Goal: Task Accomplishment & Management: Manage account settings

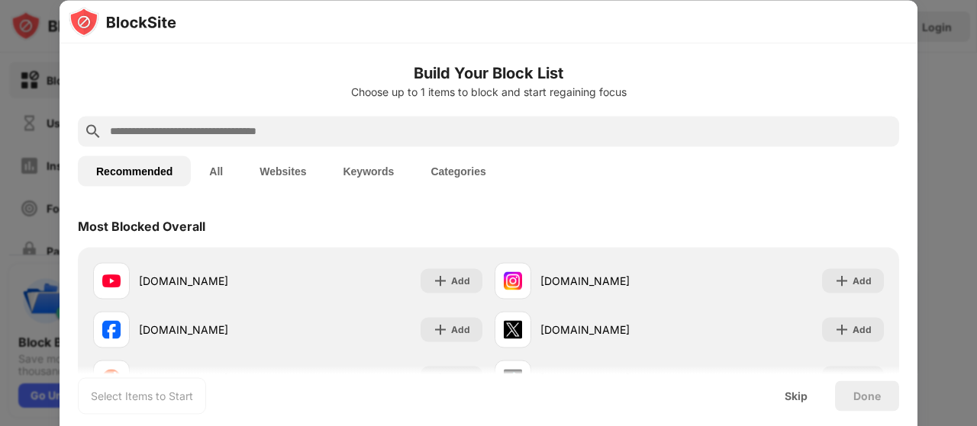
click at [939, 77] on div at bounding box center [488, 213] width 977 height 426
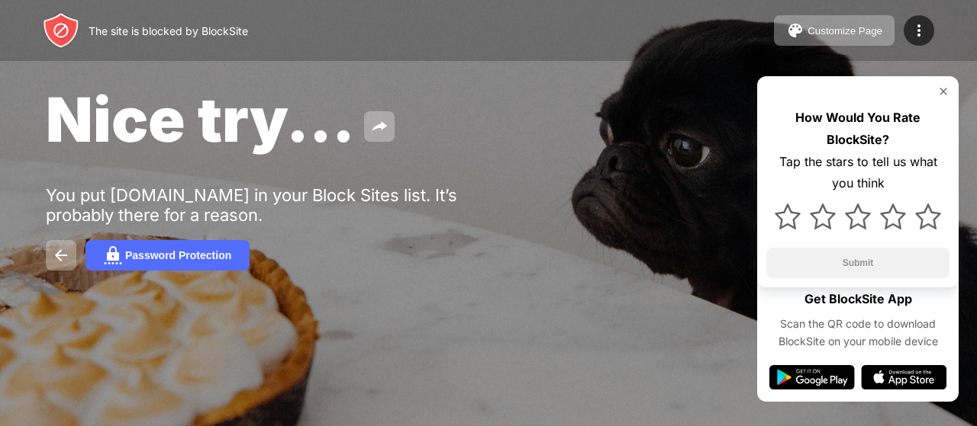
click at [941, 89] on img at bounding box center [943, 91] width 12 height 12
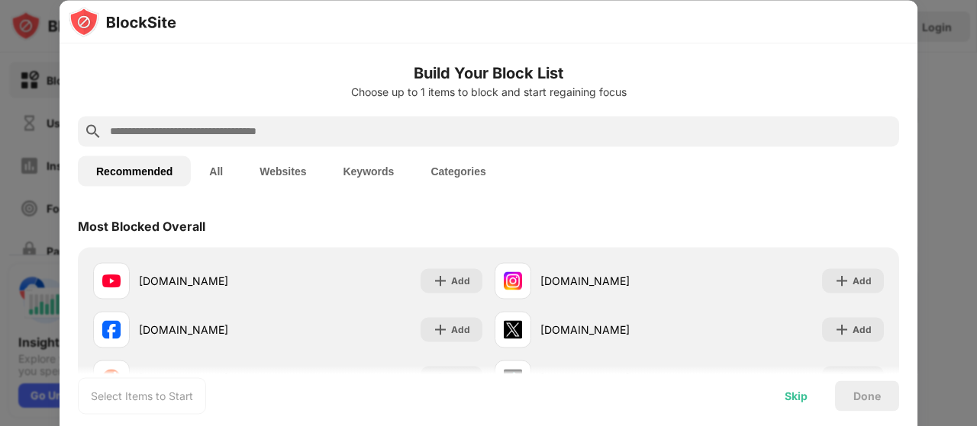
click at [795, 396] on div "Skip" at bounding box center [795, 396] width 23 height 12
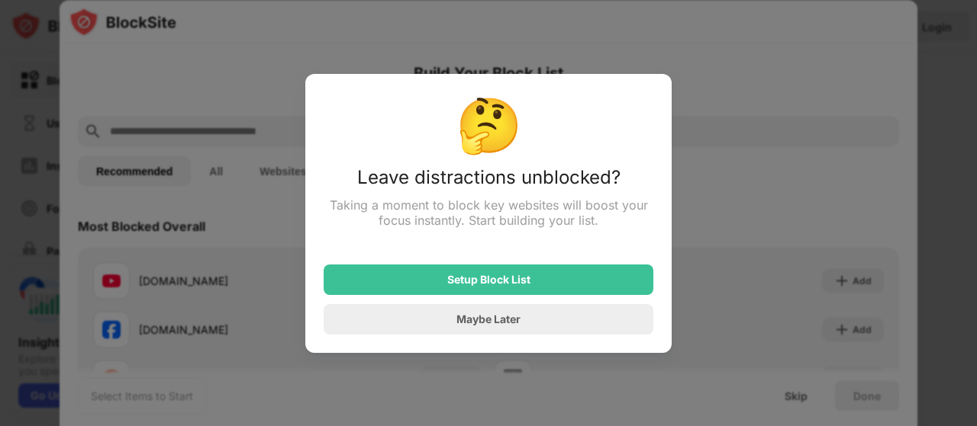
click at [720, 158] on div at bounding box center [488, 213] width 977 height 426
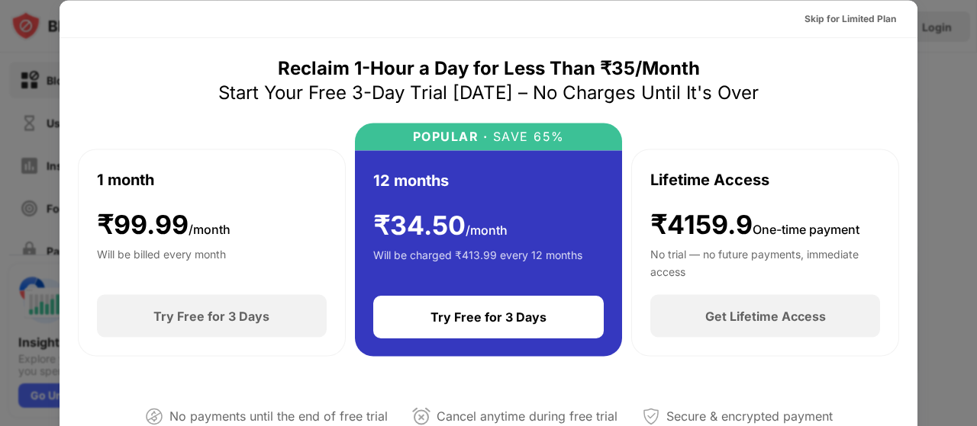
click at [936, 42] on div at bounding box center [488, 213] width 977 height 426
click at [944, 113] on div at bounding box center [488, 213] width 977 height 426
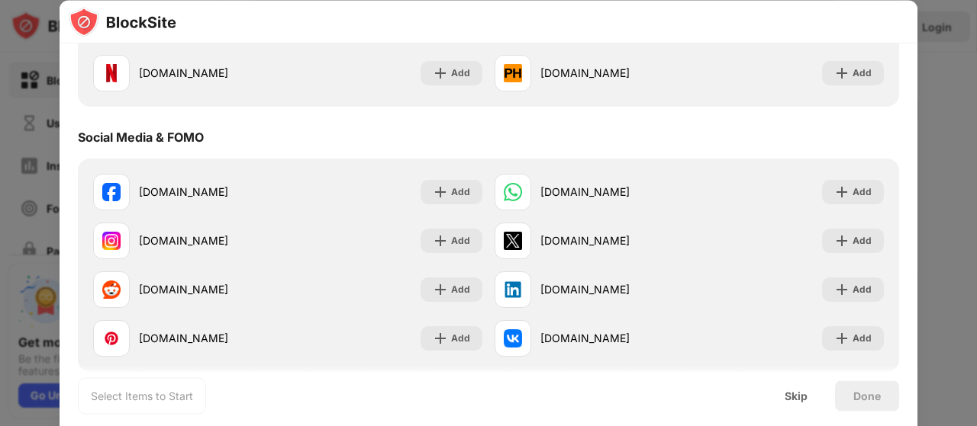
scroll to position [381, 0]
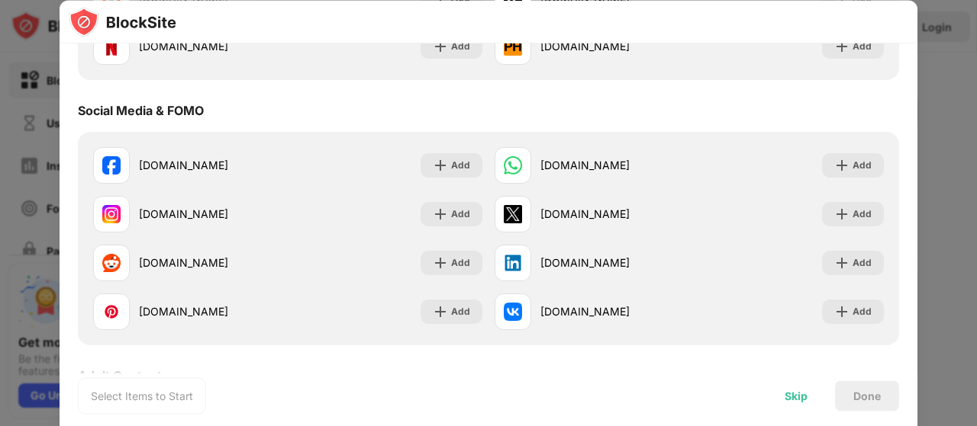
click at [798, 394] on div "Skip" at bounding box center [795, 396] width 23 height 12
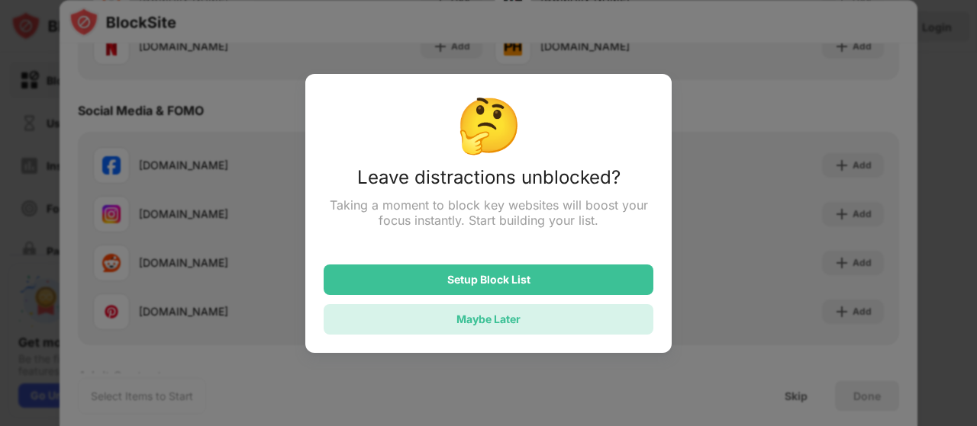
click at [545, 319] on div "Maybe Later" at bounding box center [488, 319] width 330 height 31
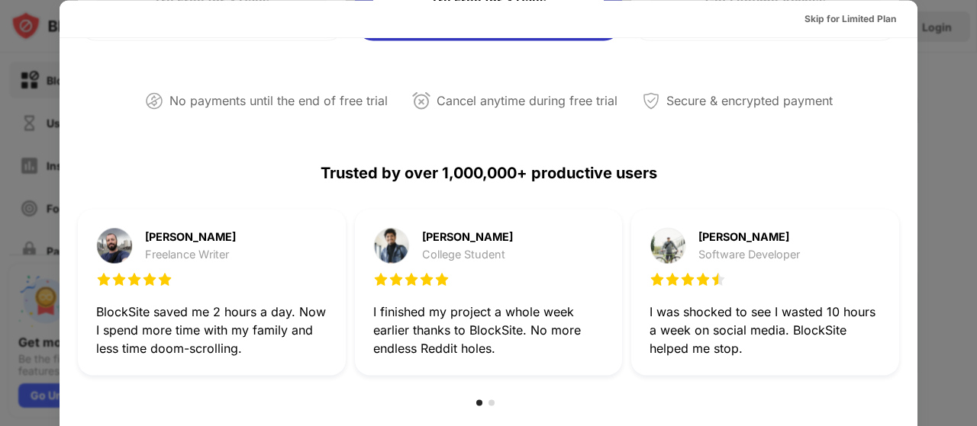
scroll to position [743, 0]
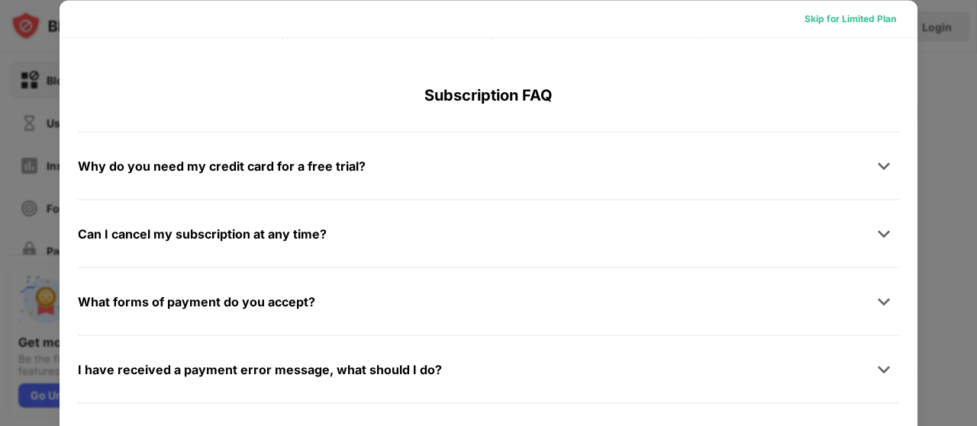
click at [866, 17] on div "Skip for Limited Plan" at bounding box center [850, 18] width 92 height 15
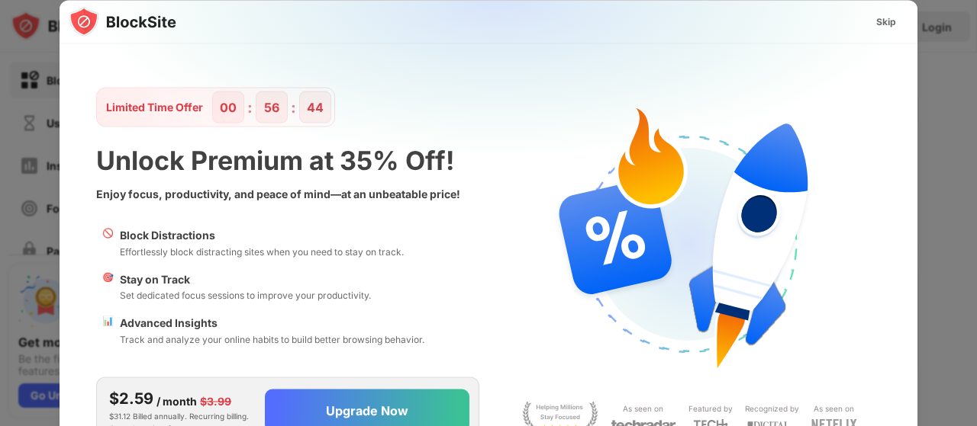
scroll to position [0, 0]
click at [883, 21] on div "Skip" at bounding box center [886, 21] width 20 height 15
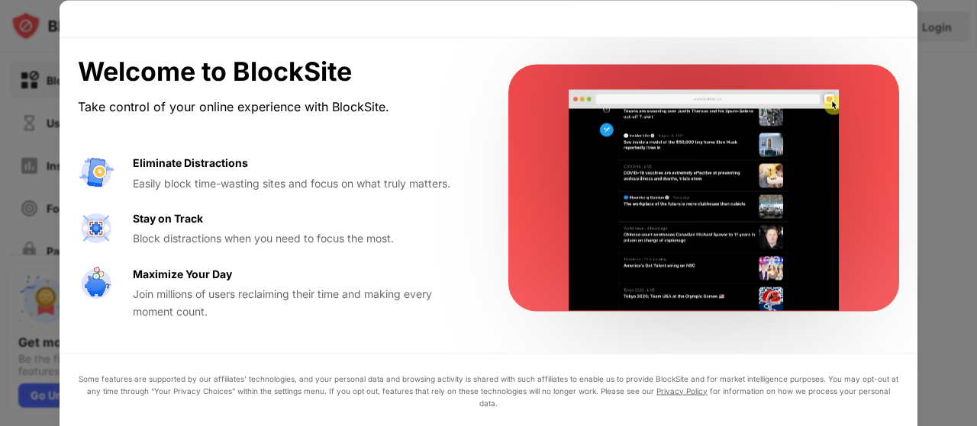
click at [944, 57] on div at bounding box center [488, 213] width 977 height 426
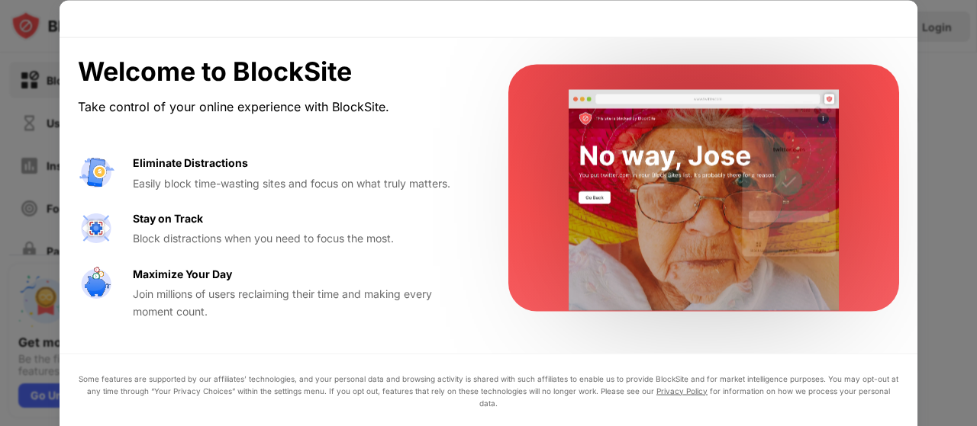
click at [944, 57] on div at bounding box center [488, 213] width 977 height 426
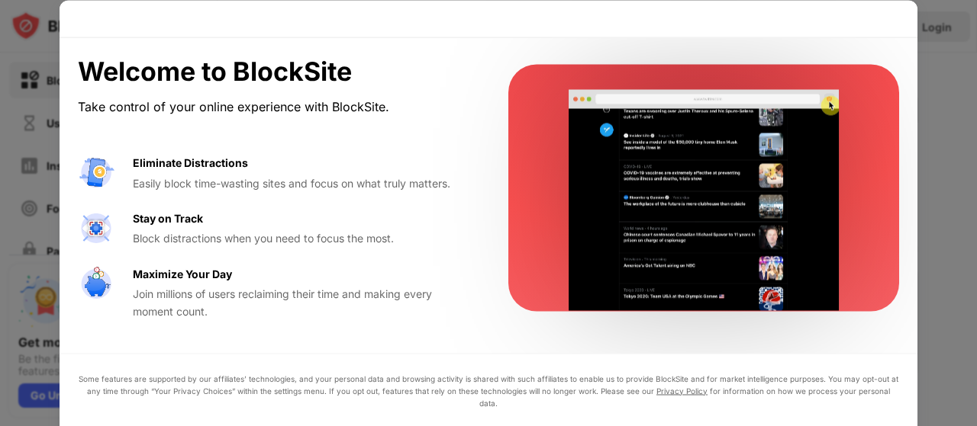
click at [944, 57] on div at bounding box center [488, 213] width 977 height 426
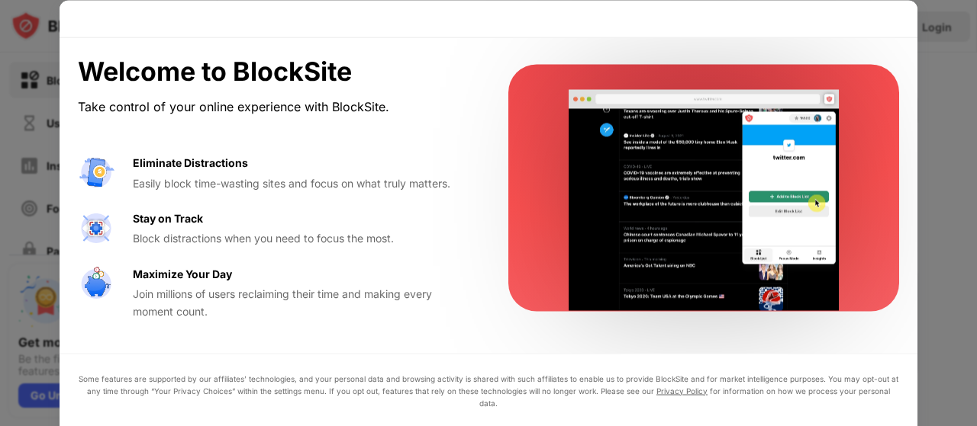
click at [944, 57] on div at bounding box center [488, 213] width 977 height 426
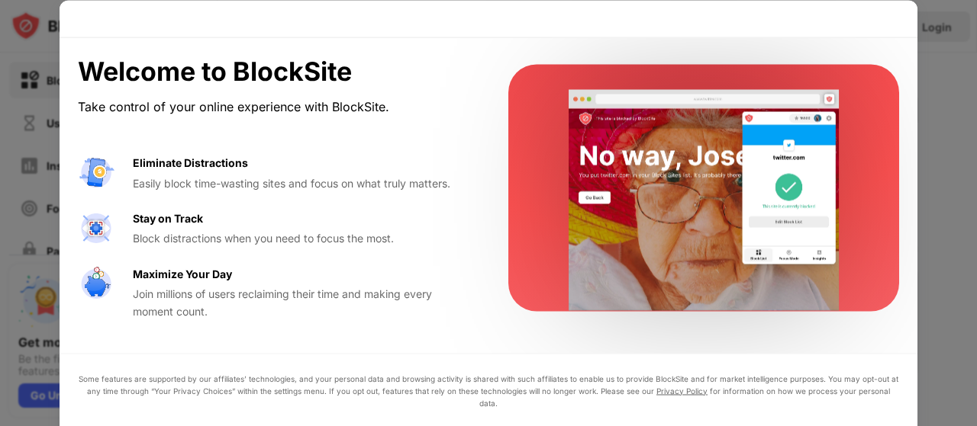
click at [944, 57] on div at bounding box center [488, 213] width 977 height 426
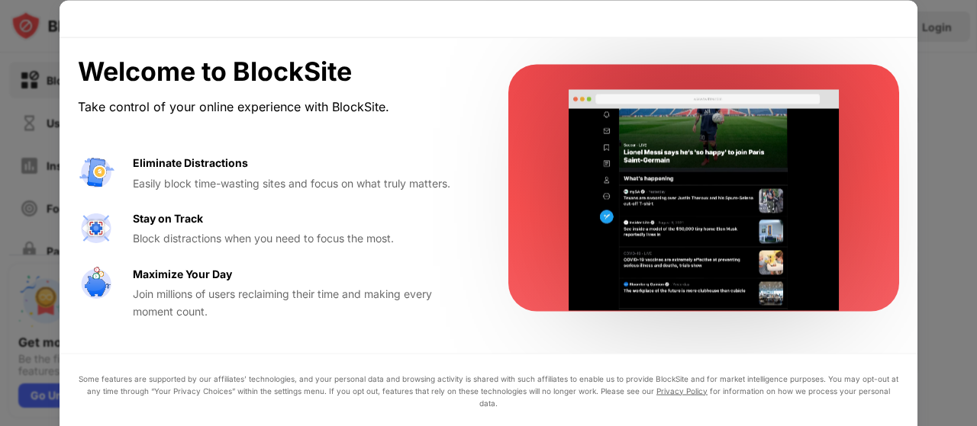
click at [944, 57] on div at bounding box center [488, 213] width 977 height 426
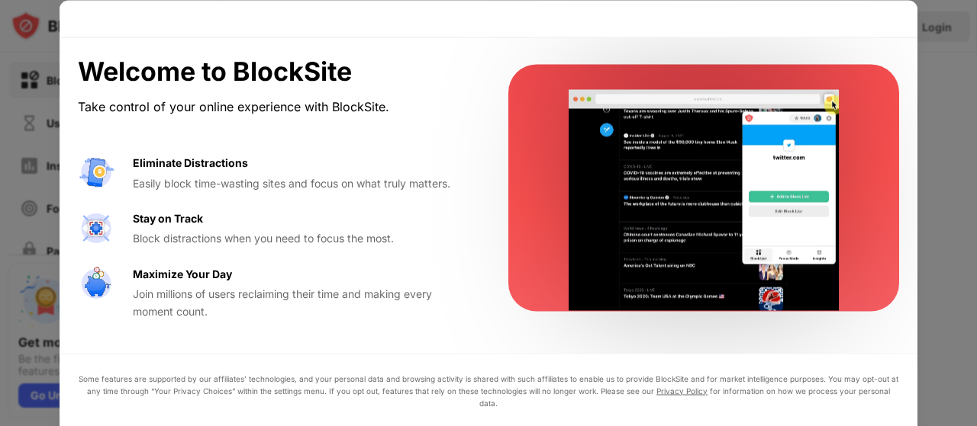
click at [944, 57] on div at bounding box center [488, 213] width 977 height 426
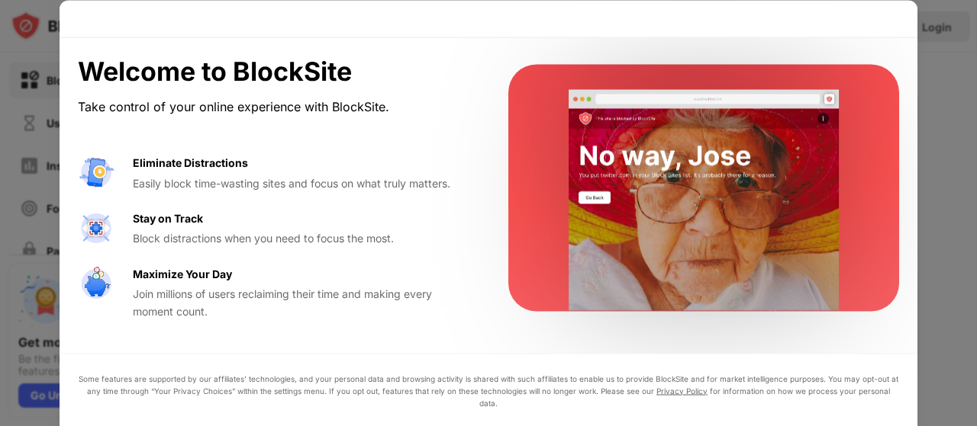
click at [46, 323] on div at bounding box center [488, 213] width 977 height 426
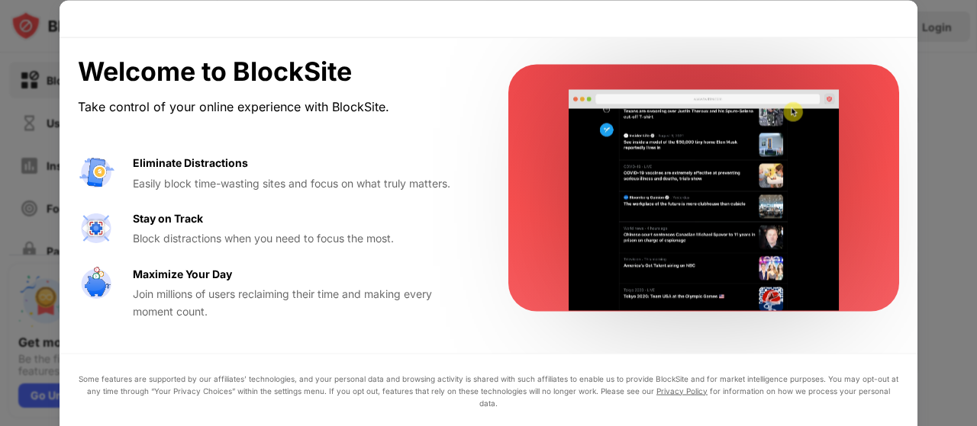
click at [46, 323] on div at bounding box center [488, 213] width 977 height 426
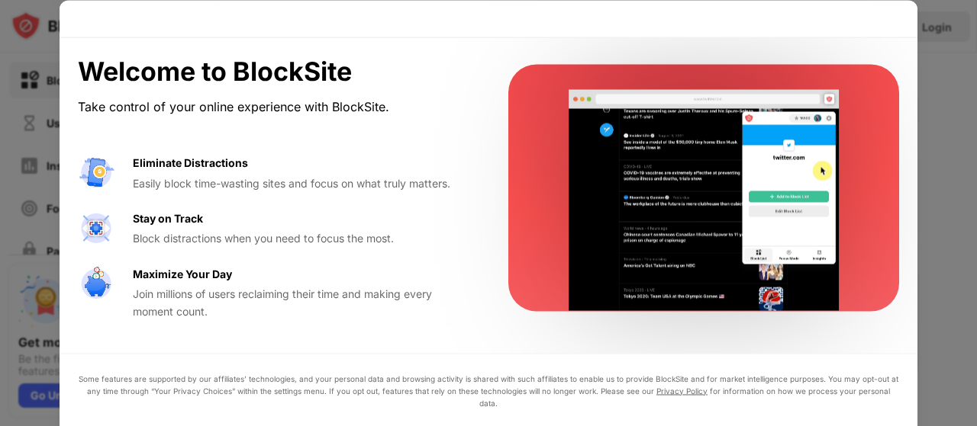
click at [46, 323] on div at bounding box center [488, 213] width 977 height 426
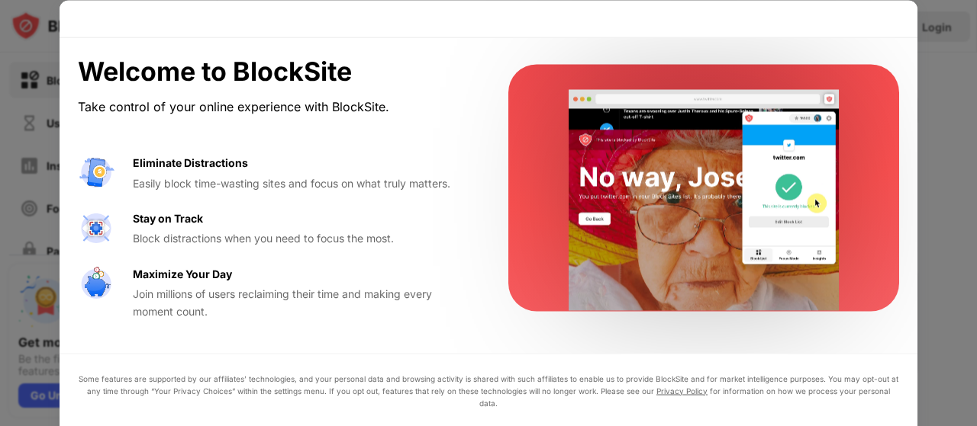
click at [46, 323] on div at bounding box center [488, 213] width 977 height 426
